Goal: Check status: Check status

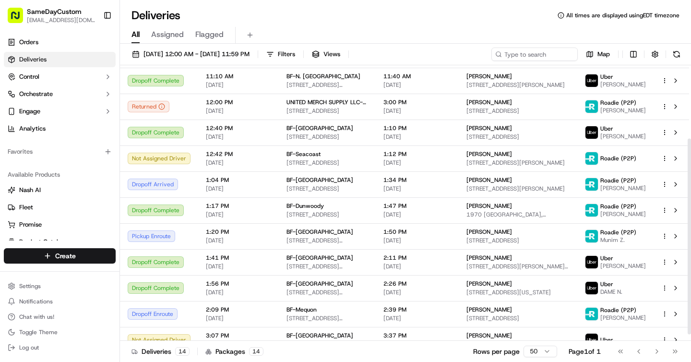
scroll to position [112, 0]
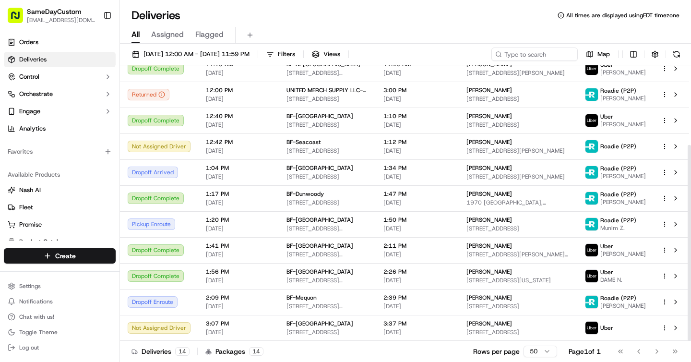
drag, startPoint x: 689, startPoint y: 201, endPoint x: 686, endPoint y: 292, distance: 91.8
click at [688, 292] on div at bounding box center [689, 243] width 3 height 196
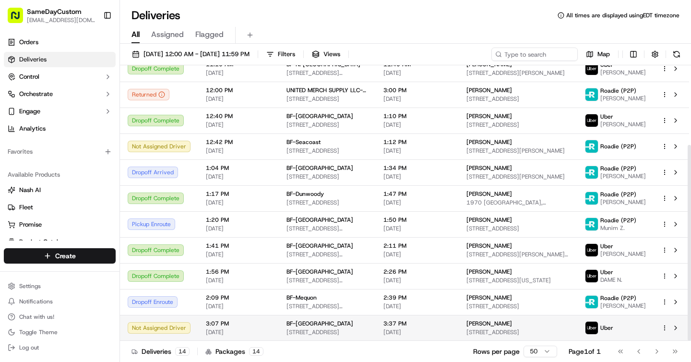
click at [451, 326] on span "3:37 PM" at bounding box center [418, 324] width 68 height 8
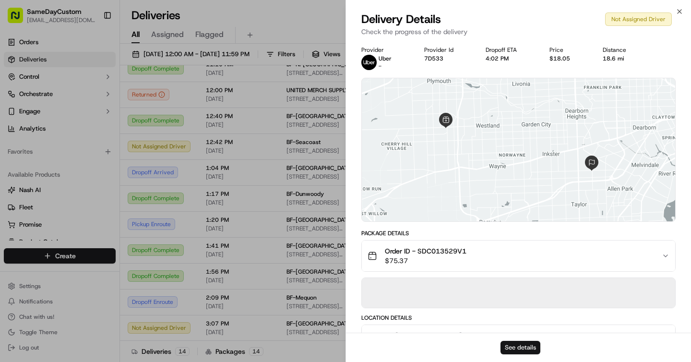
click at [517, 346] on button "See details" at bounding box center [521, 347] width 40 height 13
